Goal: Navigation & Orientation: Find specific page/section

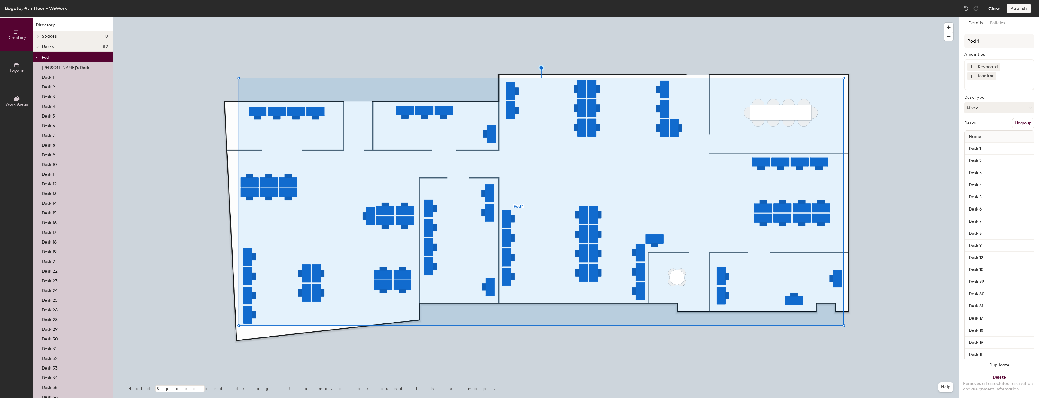
click at [990, 10] on button "Close" at bounding box center [994, 9] width 12 height 10
